Goal: Transaction & Acquisition: Purchase product/service

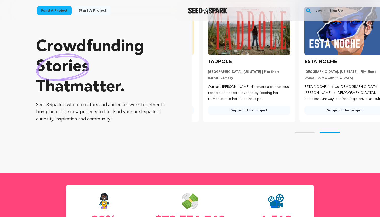
scroll to position [0, 100]
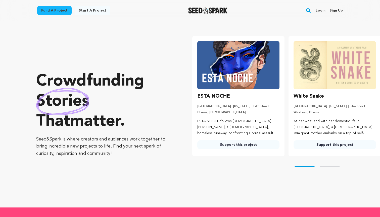
click at [53, 9] on link "Fund a project" at bounding box center [54, 10] width 34 height 9
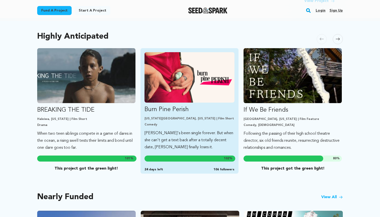
scroll to position [260, 0]
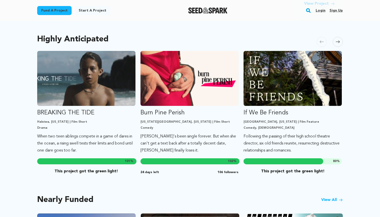
click at [338, 37] on span at bounding box center [338, 42] width 10 height 10
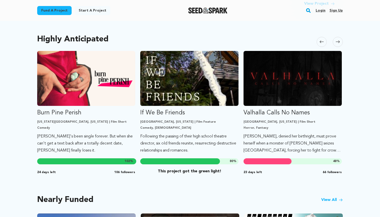
click at [338, 37] on span at bounding box center [338, 42] width 10 height 10
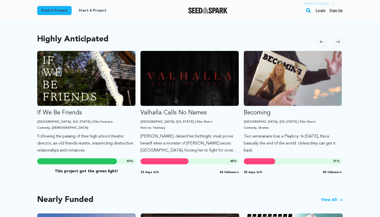
click at [338, 37] on span at bounding box center [338, 42] width 10 height 10
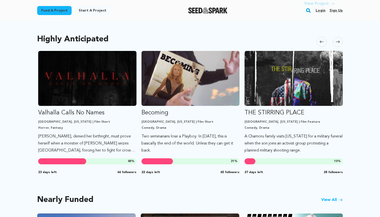
click at [338, 37] on span at bounding box center [338, 42] width 10 height 10
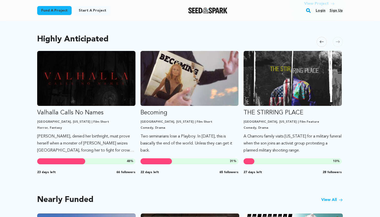
scroll to position [0, 315]
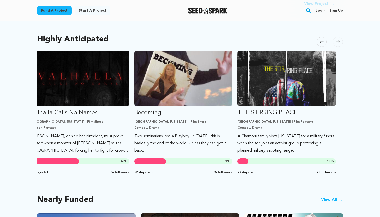
click at [338, 37] on span at bounding box center [338, 42] width 10 height 10
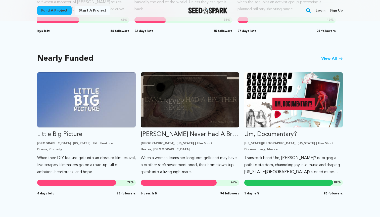
scroll to position [406, 0]
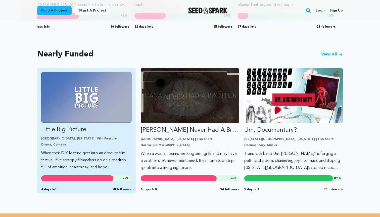
click at [123, 137] on p "Erie, Pennsylvania | Film Feature" at bounding box center [86, 139] width 90 height 4
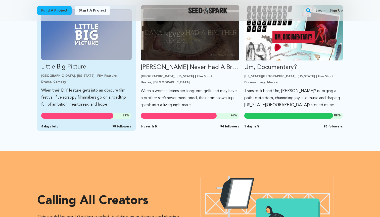
scroll to position [505, 0]
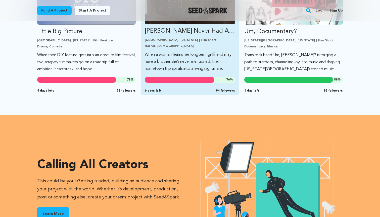
click at [158, 53] on p "When a woman learns her longterm girlfriend may have a brother she’s never ment…" at bounding box center [190, 61] width 90 height 21
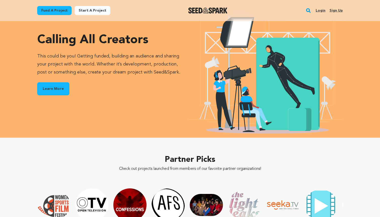
scroll to position [709, 0]
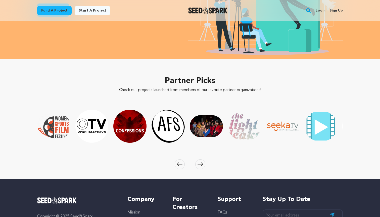
click at [203, 160] on span at bounding box center [200, 165] width 10 height 10
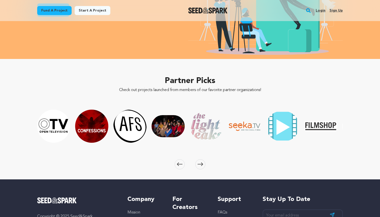
click at [203, 160] on span at bounding box center [200, 165] width 10 height 10
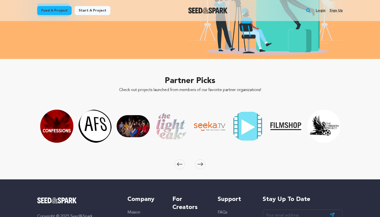
click at [203, 160] on span at bounding box center [200, 165] width 10 height 10
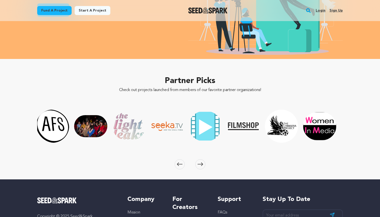
click at [203, 160] on span at bounding box center [200, 165] width 10 height 10
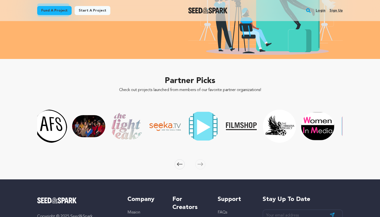
scroll to position [0, 874]
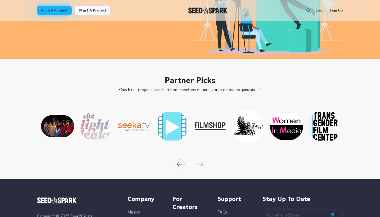
click at [203, 160] on span at bounding box center [200, 165] width 10 height 10
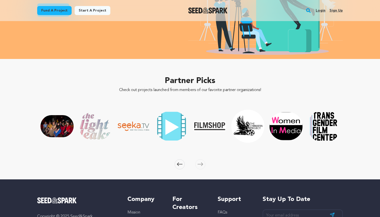
click at [203, 160] on span at bounding box center [200, 165] width 10 height 10
click at [179, 163] on icon at bounding box center [180, 165] width 6 height 4
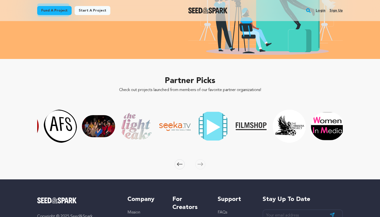
click at [179, 163] on icon at bounding box center [180, 165] width 6 height 4
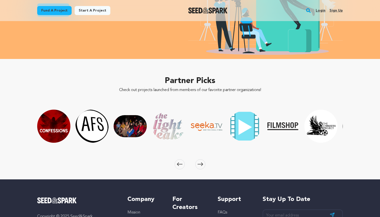
click at [179, 163] on icon at bounding box center [180, 165] width 6 height 4
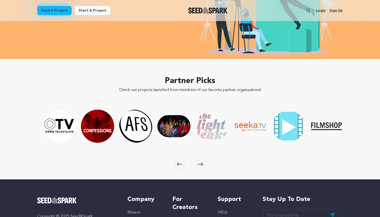
click at [179, 163] on icon at bounding box center [180, 165] width 6 height 4
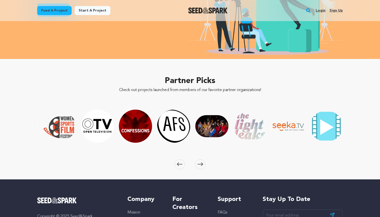
click at [179, 163] on icon at bounding box center [180, 165] width 6 height 4
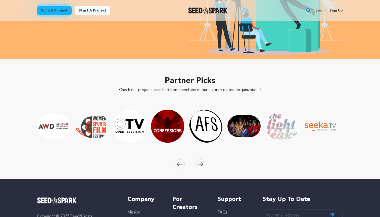
click at [179, 163] on icon at bounding box center [180, 165] width 6 height 4
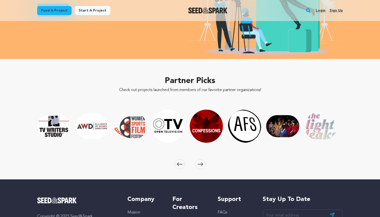
click at [179, 163] on icon at bounding box center [180, 165] width 6 height 4
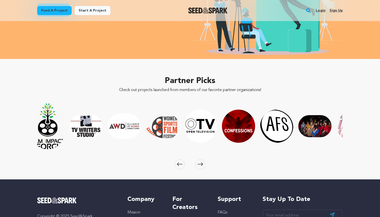
click at [179, 163] on icon at bounding box center [180, 165] width 6 height 4
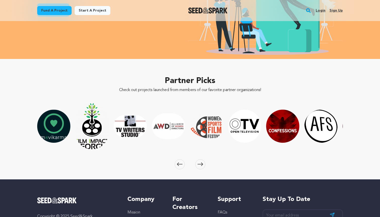
click at [179, 163] on icon at bounding box center [180, 165] width 6 height 4
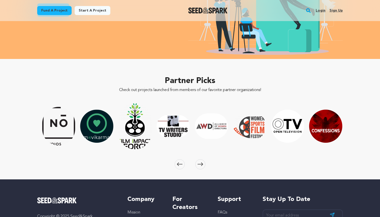
click at [179, 163] on icon at bounding box center [180, 165] width 6 height 4
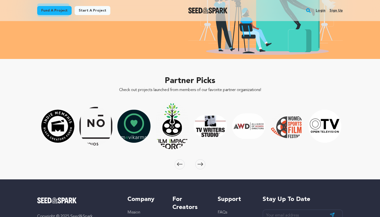
click at [179, 163] on icon at bounding box center [180, 165] width 6 height 4
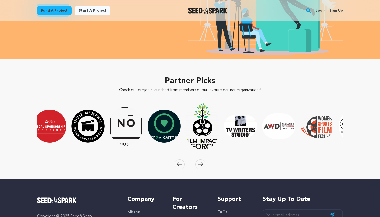
click at [179, 163] on icon at bounding box center [180, 165] width 6 height 4
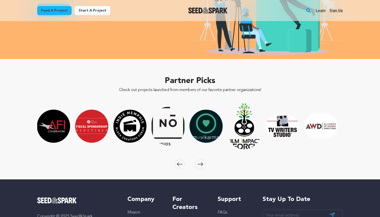
click at [179, 163] on icon at bounding box center [180, 165] width 6 height 4
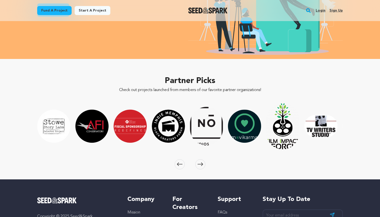
click at [179, 163] on icon at bounding box center [180, 165] width 6 height 4
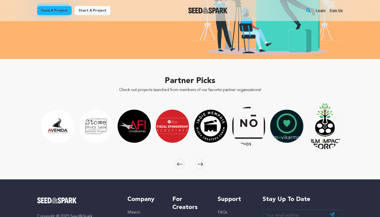
click at [179, 163] on icon at bounding box center [180, 165] width 6 height 4
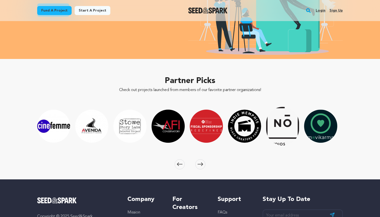
click at [179, 163] on icon at bounding box center [180, 165] width 6 height 4
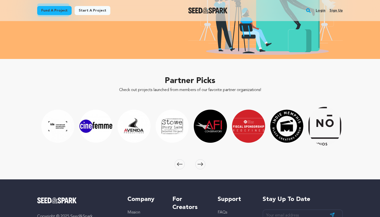
click at [179, 163] on icon at bounding box center [180, 165] width 6 height 4
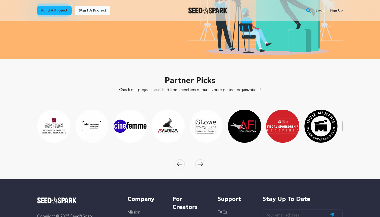
click at [179, 163] on icon at bounding box center [180, 165] width 6 height 4
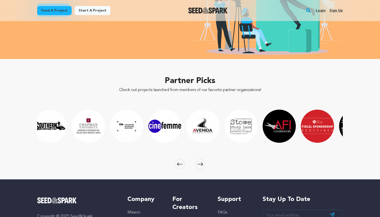
click at [179, 163] on icon at bounding box center [180, 165] width 6 height 4
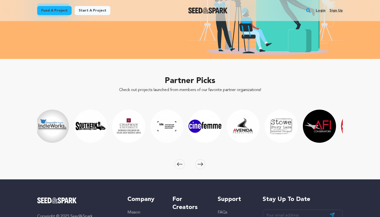
click at [179, 163] on icon at bounding box center [180, 165] width 6 height 4
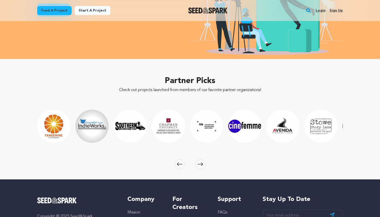
click at [179, 163] on icon at bounding box center [180, 165] width 6 height 4
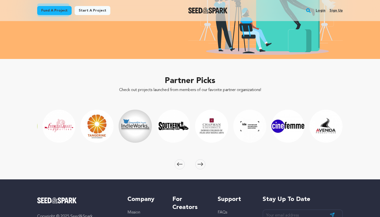
click at [179, 163] on icon at bounding box center [180, 165] width 6 height 4
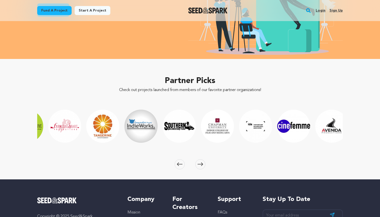
scroll to position [0, 26]
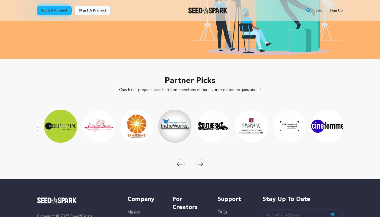
click at [179, 163] on icon at bounding box center [180, 165] width 6 height 4
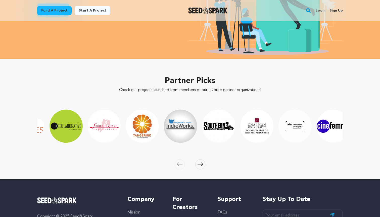
scroll to position [0, 0]
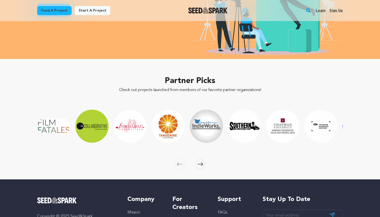
click at [179, 163] on icon at bounding box center [180, 165] width 6 height 4
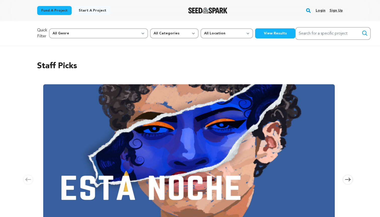
click at [195, 12] on img "Seed&Spark Homepage" at bounding box center [207, 11] width 39 height 6
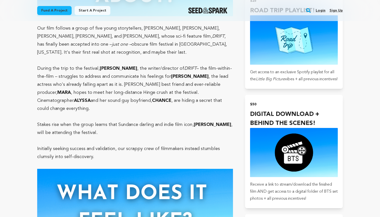
scroll to position [460, 0]
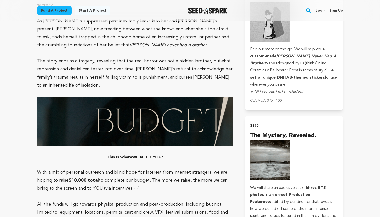
scroll to position [848, 0]
